Goal: Task Accomplishment & Management: Manage account settings

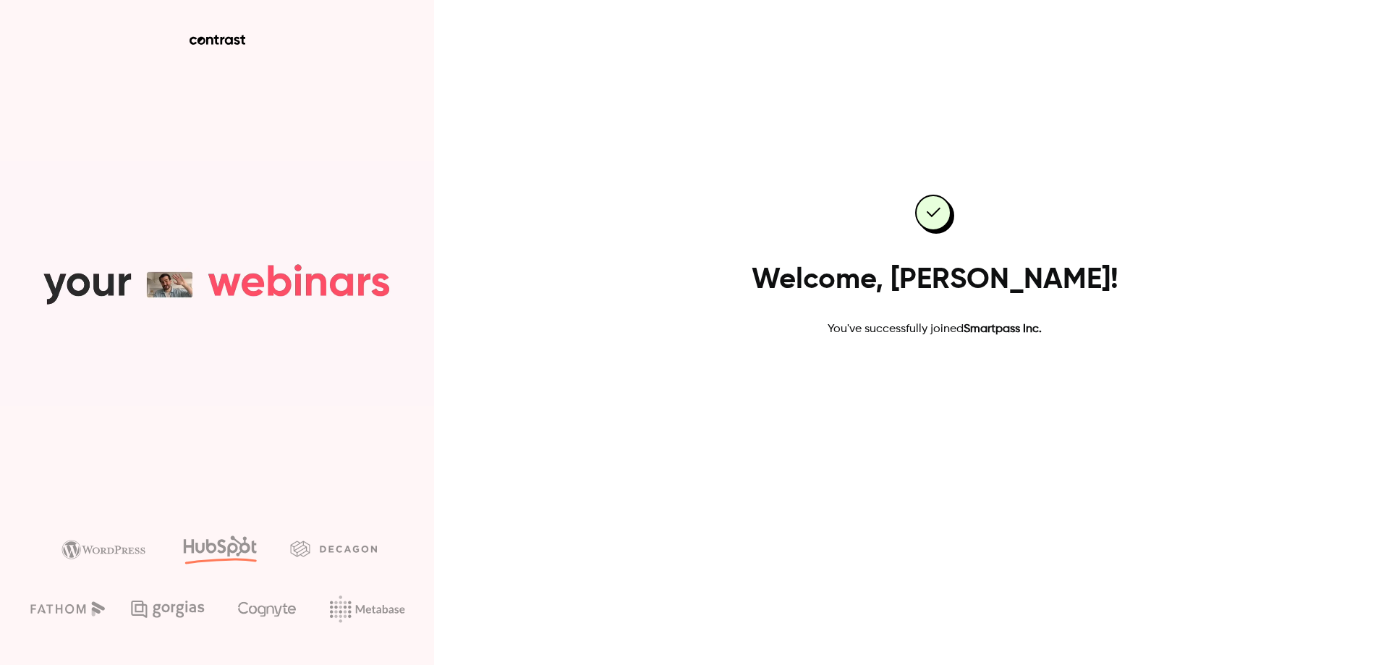
click at [931, 393] on link "Go to dashboard" at bounding box center [934, 384] width 123 height 35
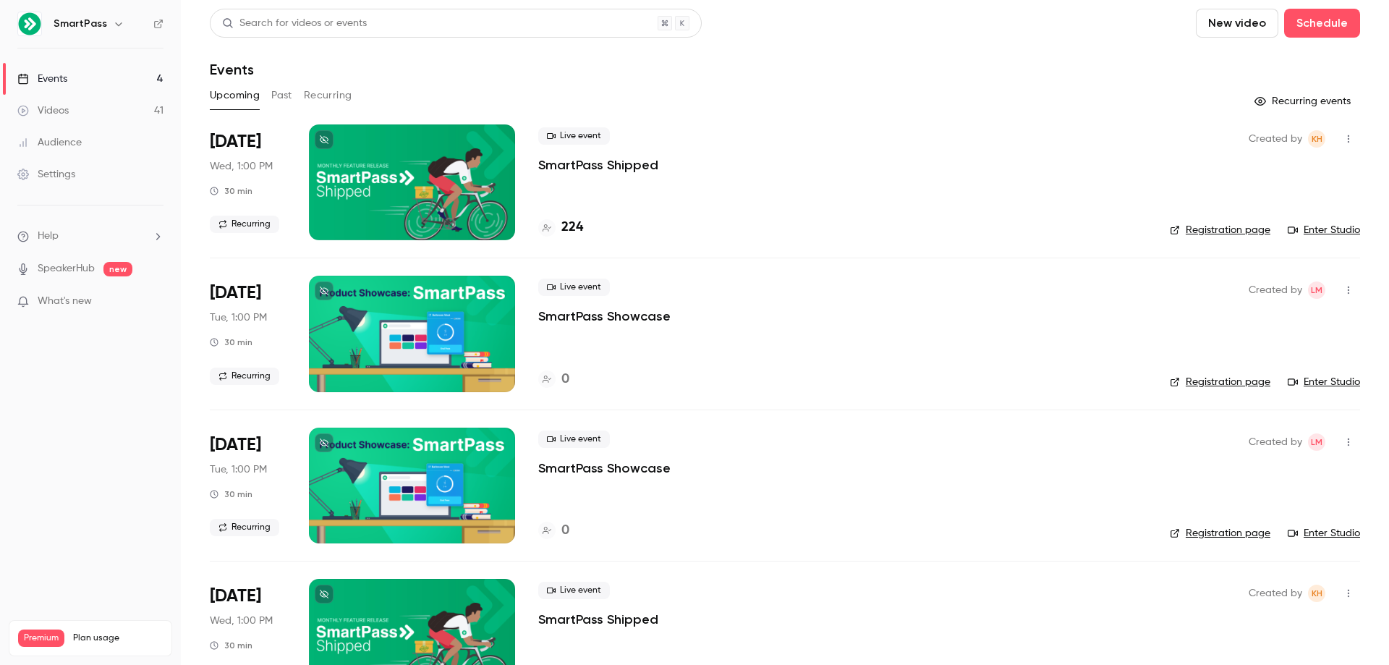
click at [17, 418] on nav "SmartPass Events 4 Videos 41 Audience Settings Help SpeakerHub new What's new P…" at bounding box center [90, 332] width 181 height 665
